Goal: Information Seeking & Learning: Learn about a topic

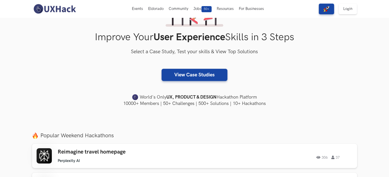
scroll to position [25, 0]
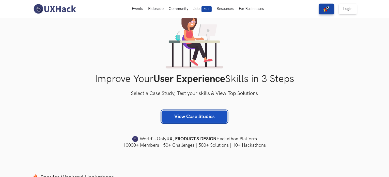
click at [197, 119] on link "View Case Studies" at bounding box center [195, 116] width 66 height 12
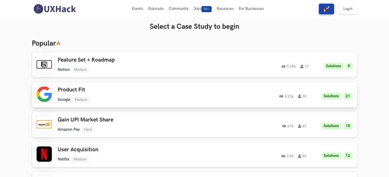
click at [76, 90] on h3 "Product Fit" at bounding box center [130, 89] width 144 height 7
click at [96, 58] on h3 "Feature Set + Roadmap" at bounding box center [130, 60] width 144 height 7
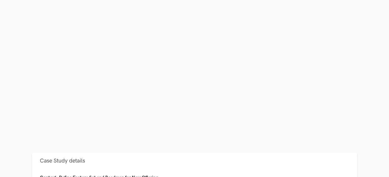
scroll to position [85, 0]
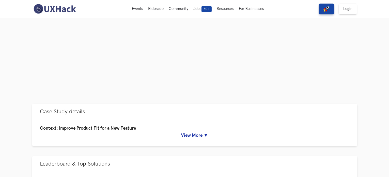
scroll to position [102, 0]
